Goal: Information Seeking & Learning: Learn about a topic

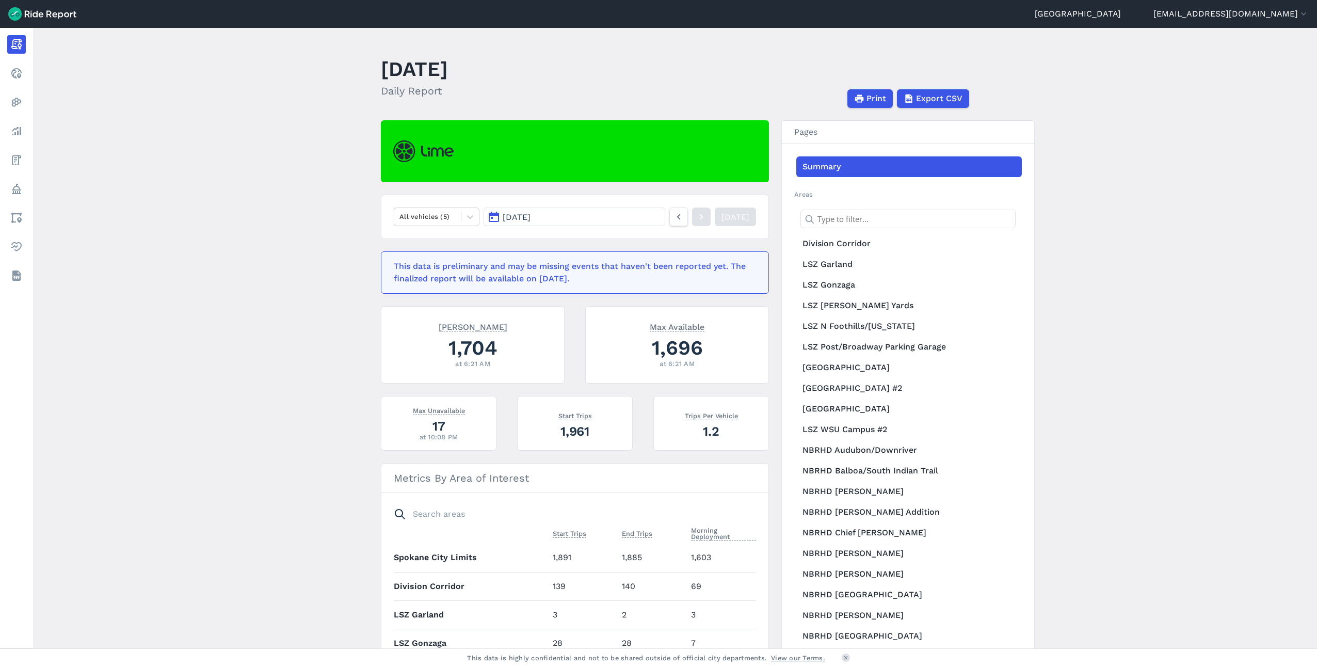
click at [1055, 261] on main "[DATE] Daily Report Print Export CSV All vehicles (5) [DATE] [DATE] This data i…" at bounding box center [675, 338] width 1284 height 621
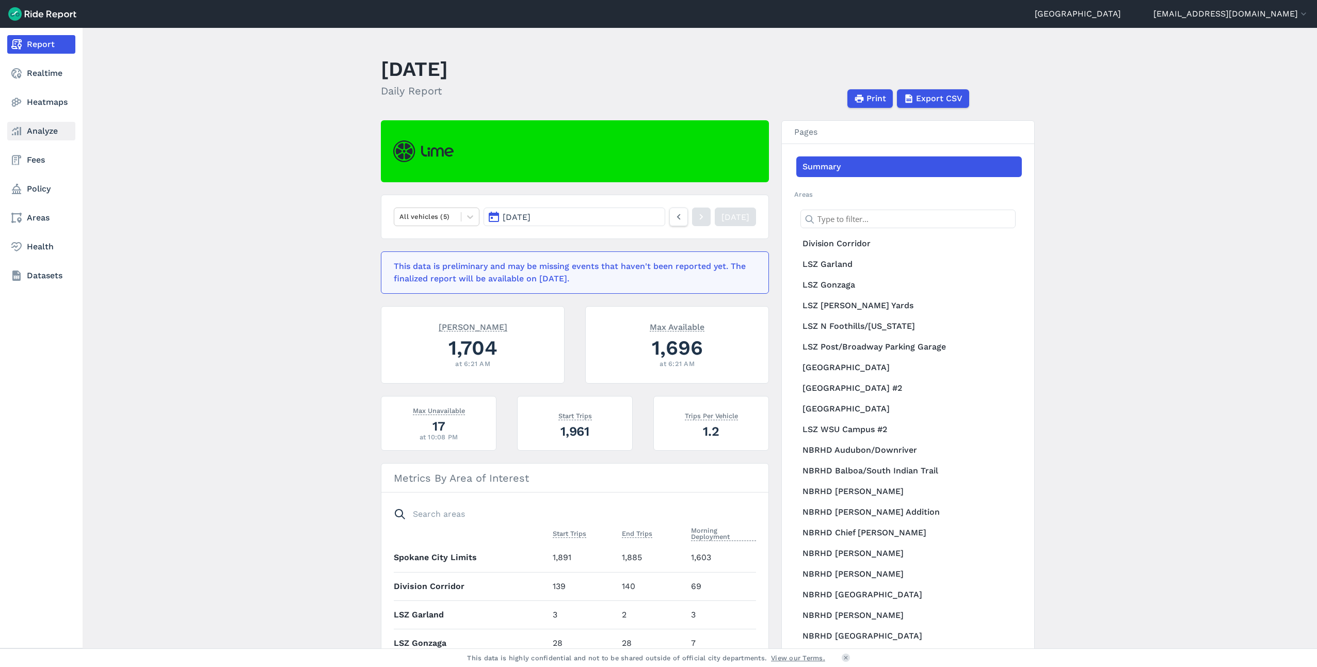
click at [47, 137] on link "Analyze" at bounding box center [41, 131] width 68 height 19
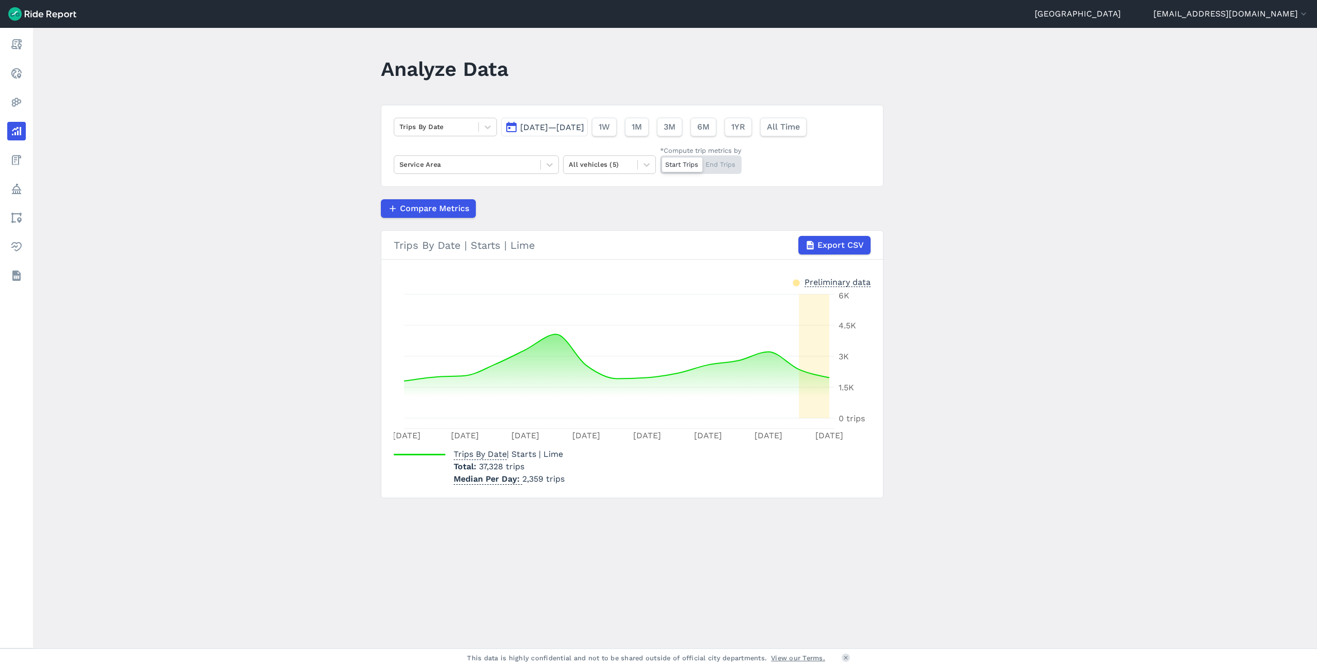
click at [584, 127] on span "[DATE]—[DATE]" at bounding box center [552, 127] width 64 height 10
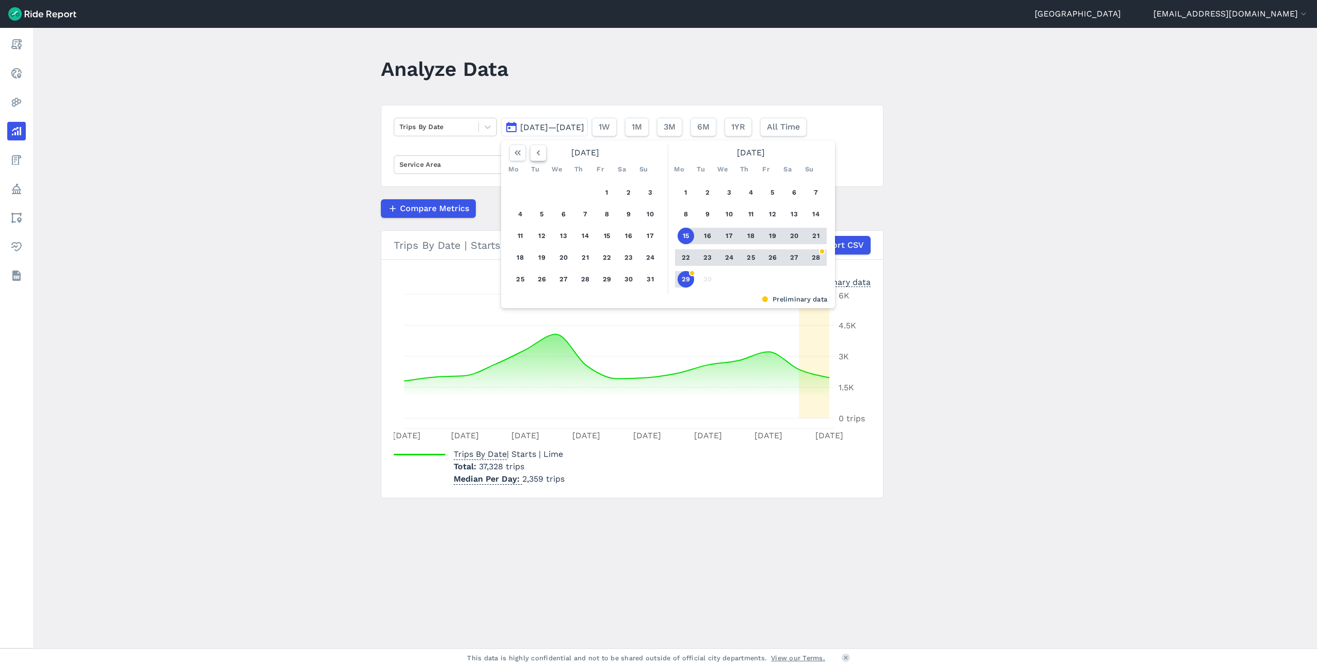
click at [533, 154] on icon "button" at bounding box center [538, 153] width 10 height 10
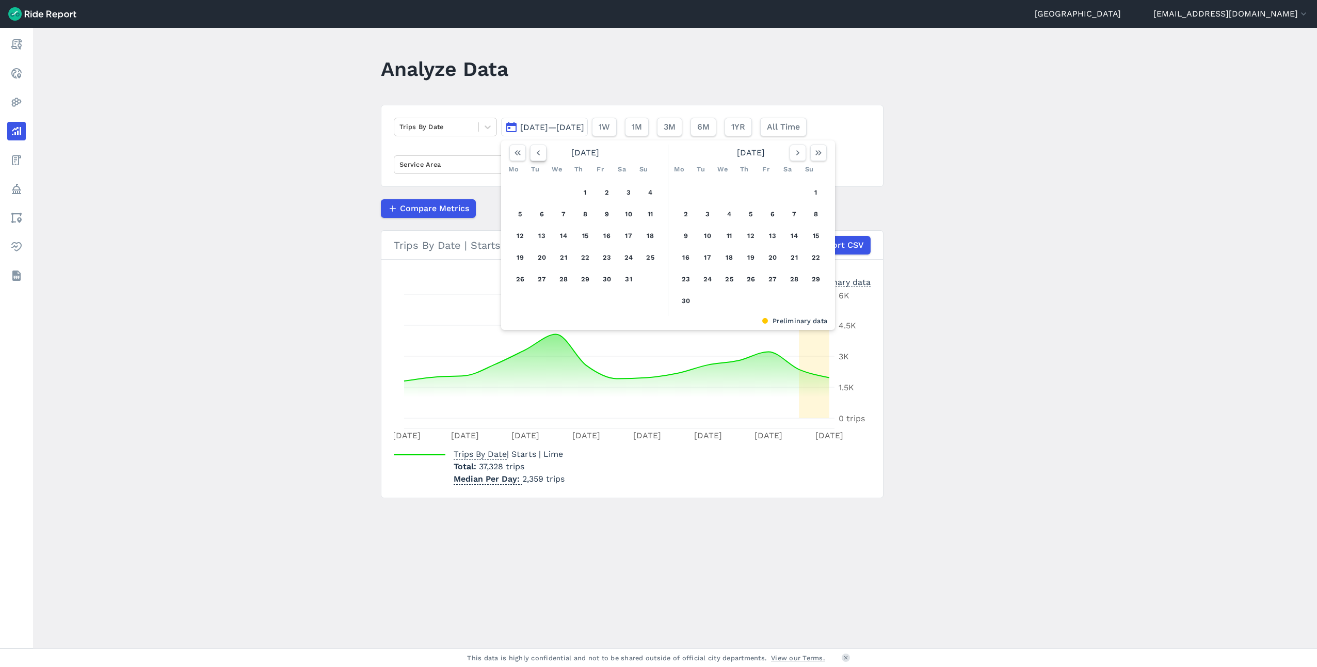
click at [533, 154] on icon "button" at bounding box center [538, 153] width 10 height 10
click at [566, 193] on button "1" at bounding box center [563, 192] width 17 height 17
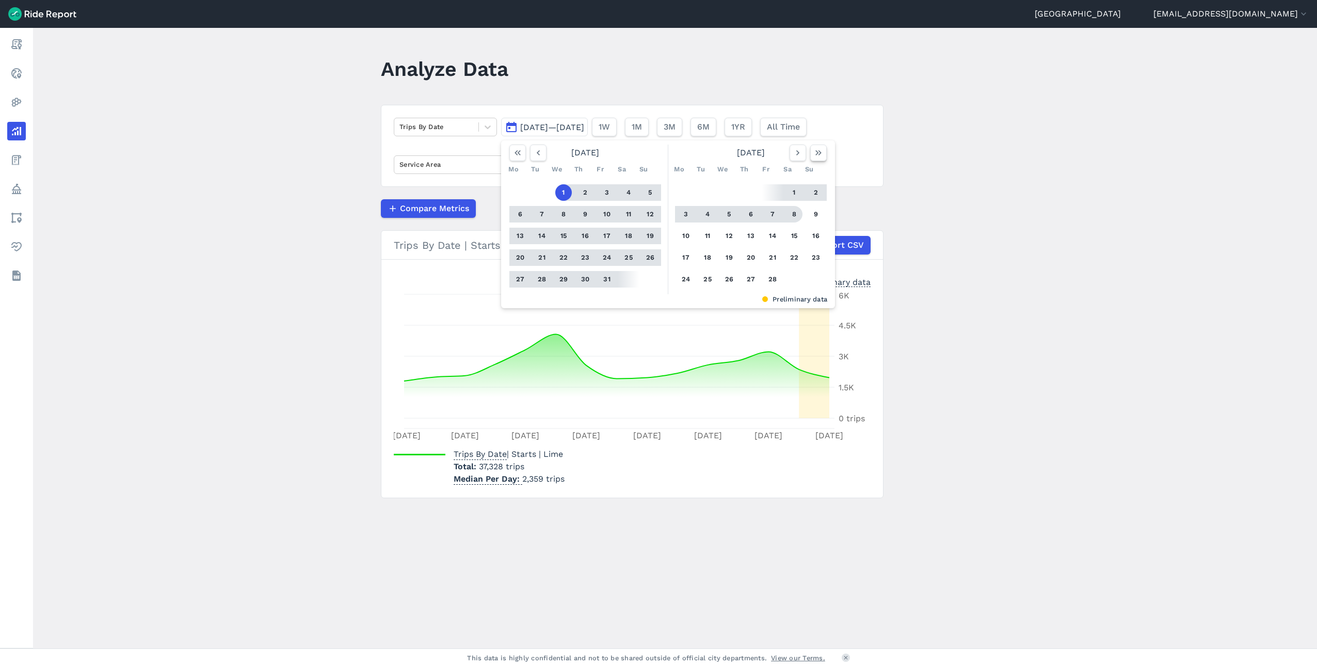
click at [821, 155] on icon "button" at bounding box center [819, 153] width 10 height 10
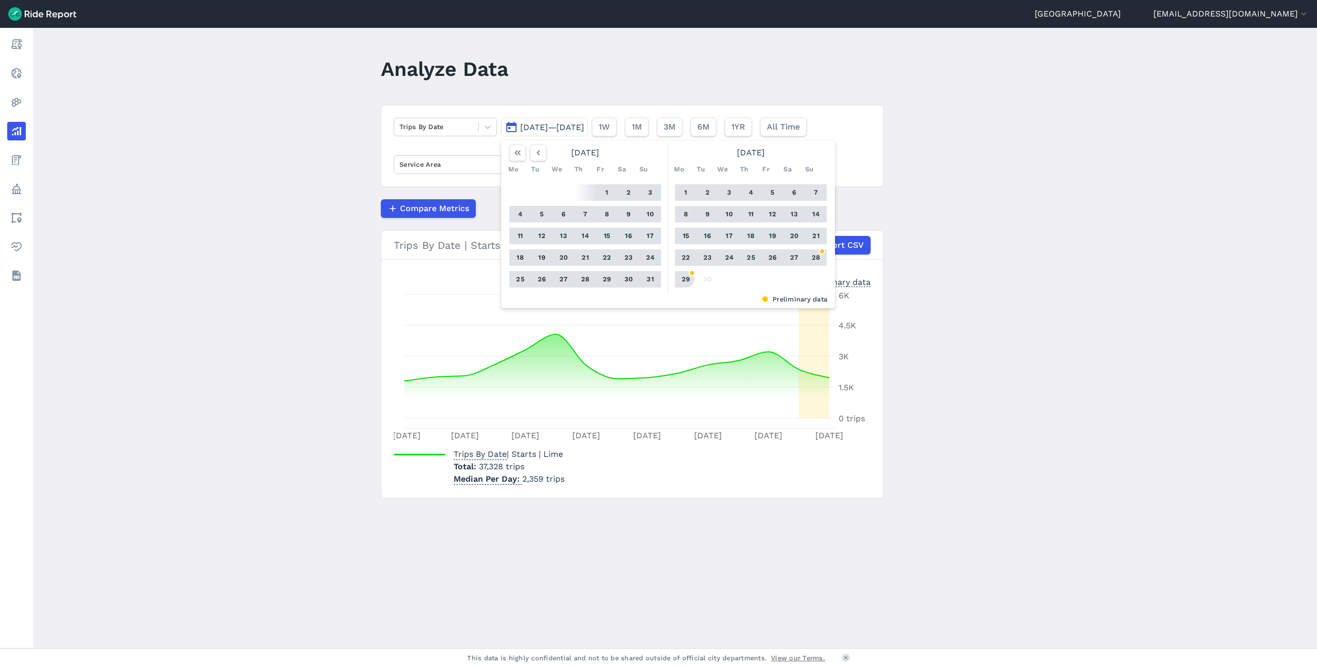
click at [685, 280] on button "29" at bounding box center [686, 279] width 17 height 17
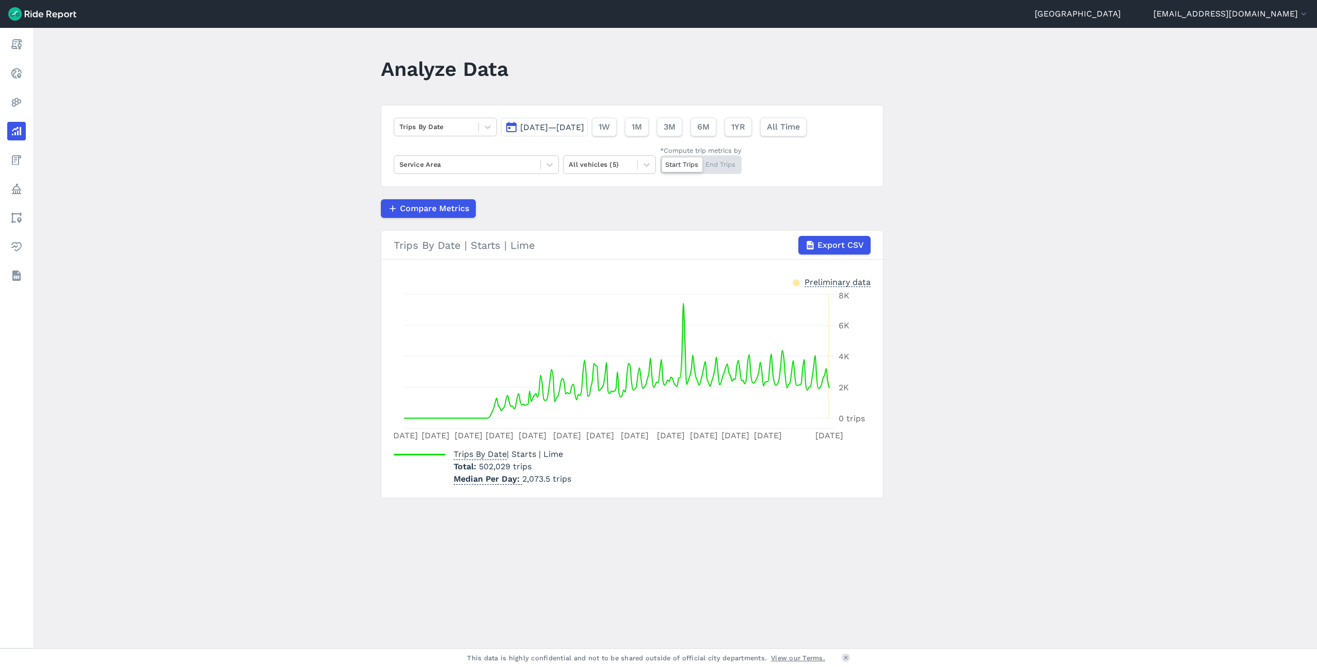
click at [239, 244] on main "Analyze Data Trips By Date [DATE]—[DATE] 1W 1M 3M 6M 1YR All Time Service Area …" at bounding box center [675, 338] width 1284 height 621
